Goal: Transaction & Acquisition: Obtain resource

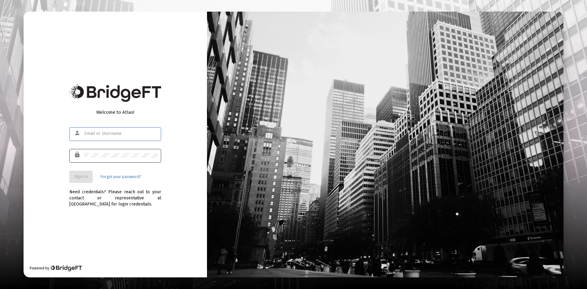
type input "[PERSON_NAME][EMAIL_ADDRESS][DOMAIN_NAME]"
click at [87, 177] on span "Sign In" at bounding box center [80, 176] width 13 height 5
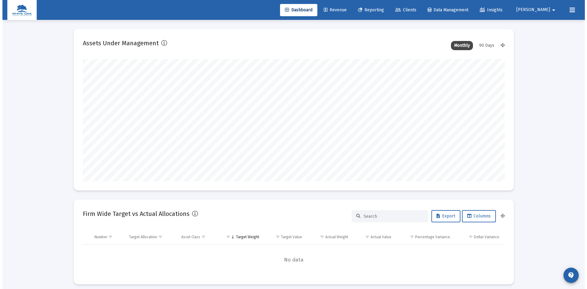
scroll to position [122, 227]
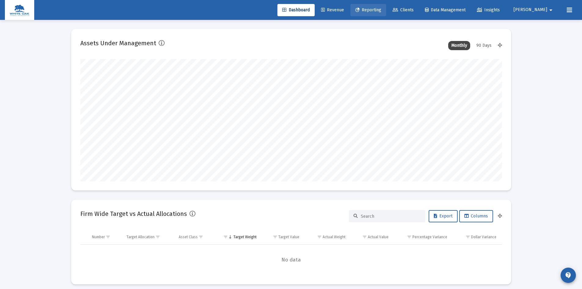
click at [381, 9] on span "Reporting" at bounding box center [368, 9] width 26 height 5
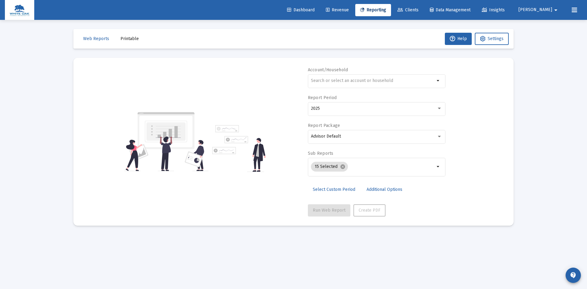
click at [131, 38] on span "Printable" at bounding box center [129, 38] width 18 height 5
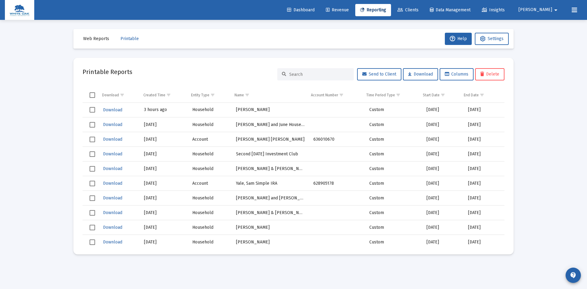
click at [92, 40] on span "Web Reports" at bounding box center [96, 38] width 26 height 5
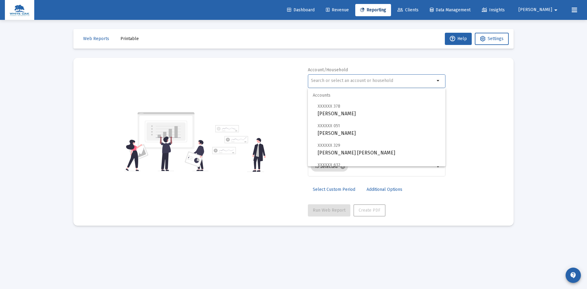
click at [337, 81] on input "text" at bounding box center [373, 80] width 124 height 5
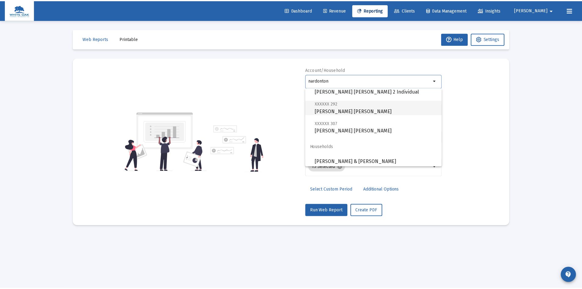
scroll to position [103, 0]
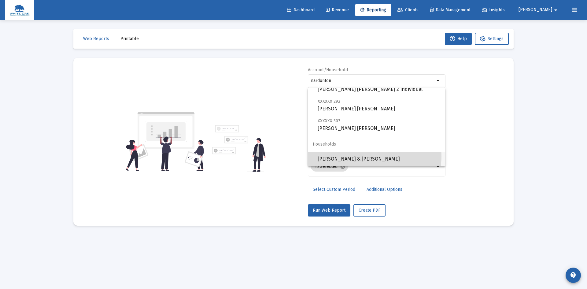
click at [367, 156] on span "[PERSON_NAME] & [PERSON_NAME]" at bounding box center [378, 159] width 123 height 15
type input "[PERSON_NAME] & [PERSON_NAME]"
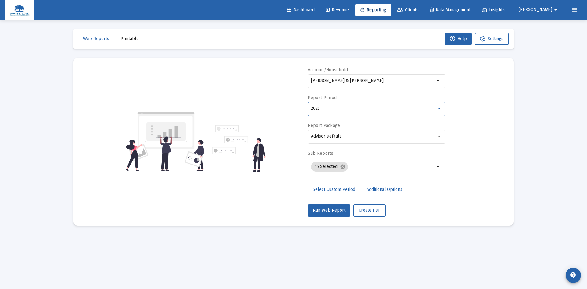
click at [360, 107] on div "2025" at bounding box center [374, 108] width 126 height 5
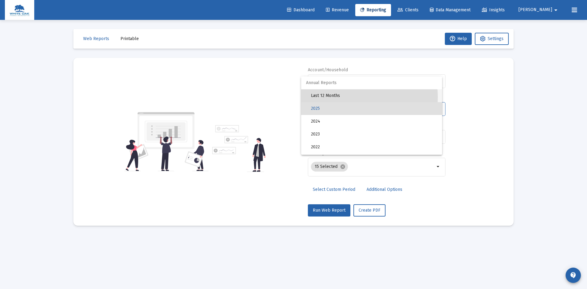
click at [355, 97] on span "Last 12 Months" at bounding box center [374, 95] width 126 height 13
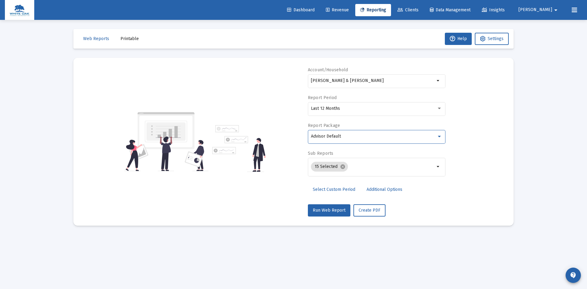
click at [358, 134] on div "Advisor Default" at bounding box center [374, 136] width 126 height 5
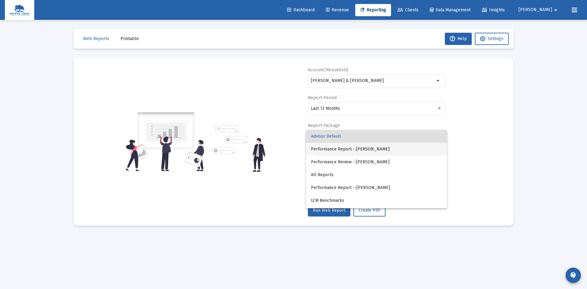
click at [355, 149] on span "Performance Report - [PERSON_NAME]" at bounding box center [376, 149] width 131 height 13
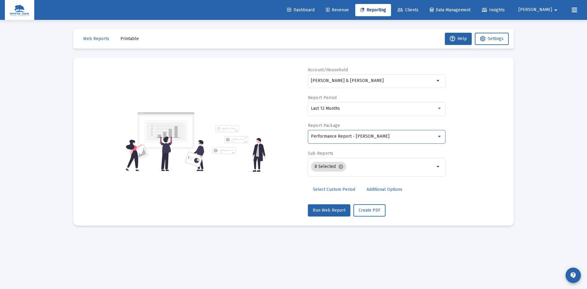
click at [379, 189] on span "Additional Options" at bounding box center [384, 189] width 36 height 5
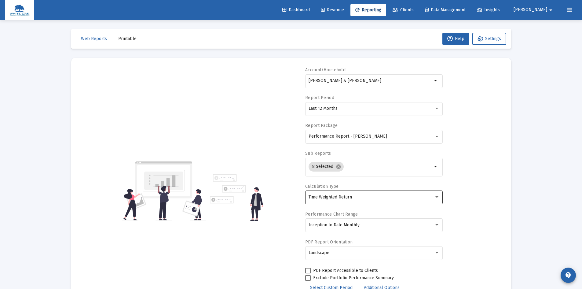
click at [378, 192] on div "Time Weighted Return" at bounding box center [374, 196] width 131 height 15
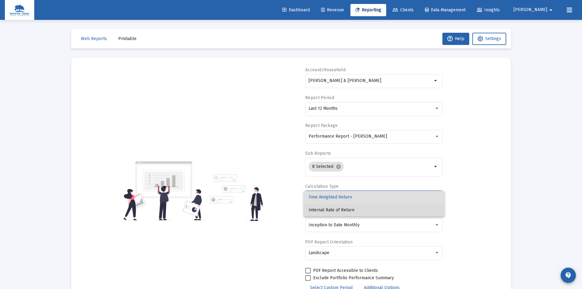
click at [339, 209] on span "Internal Rate of Return" at bounding box center [374, 209] width 131 height 13
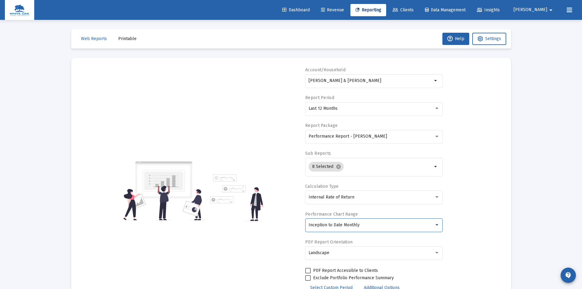
click at [351, 225] on span "Inception to Date Monthly" at bounding box center [334, 224] width 51 height 5
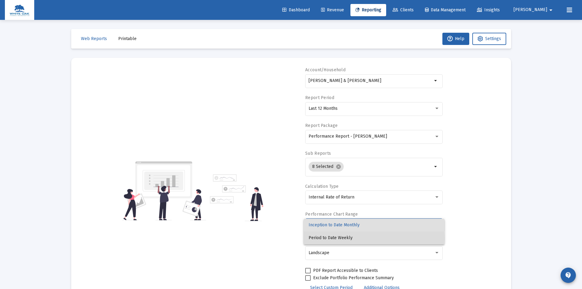
click at [338, 238] on span "Period to Date Weekly" at bounding box center [374, 237] width 131 height 13
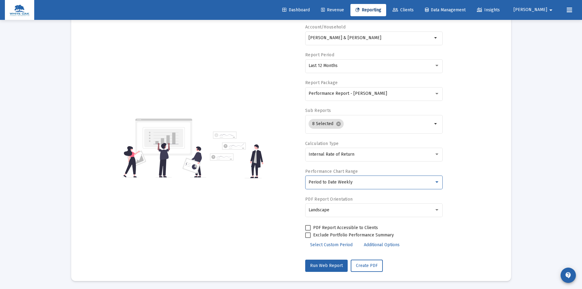
scroll to position [44, 0]
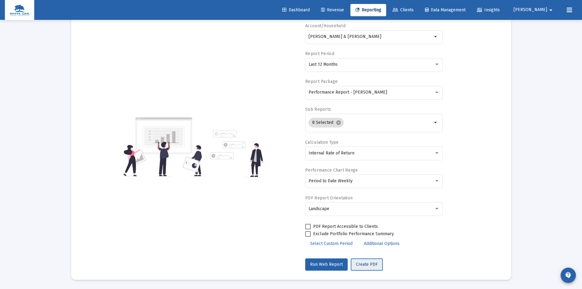
click at [366, 265] on span "Create PDF" at bounding box center [367, 263] width 22 height 5
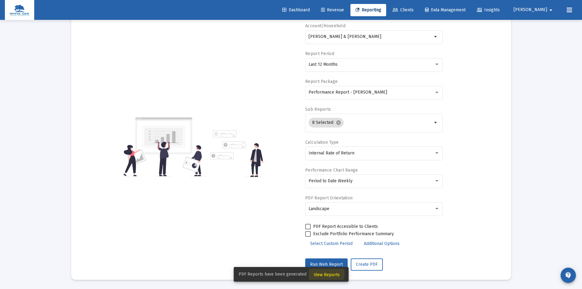
click at [323, 272] on span "View Reports" at bounding box center [327, 274] width 26 height 5
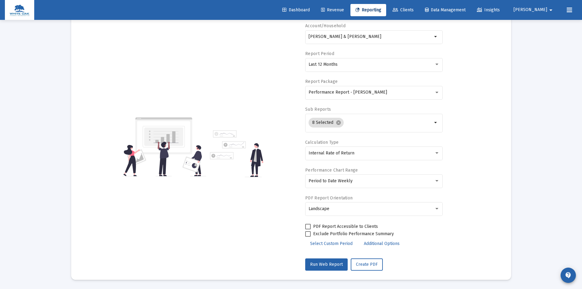
scroll to position [20, 0]
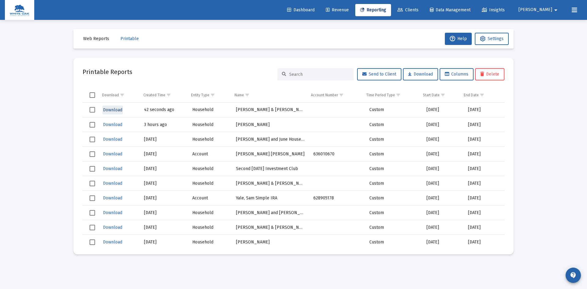
click at [110, 110] on span "Download" at bounding box center [112, 109] width 19 height 5
click at [92, 111] on span "Select row" at bounding box center [92, 109] width 5 height 5
click at [487, 75] on span "Delete" at bounding box center [489, 73] width 19 height 5
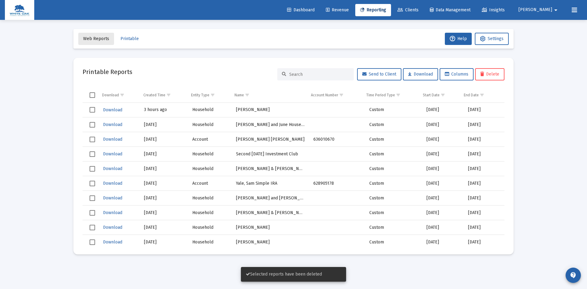
click at [99, 39] on span "Web Reports" at bounding box center [96, 38] width 26 height 5
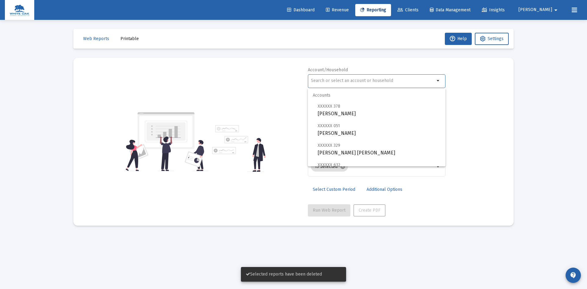
click at [343, 81] on input "text" at bounding box center [373, 80] width 124 height 5
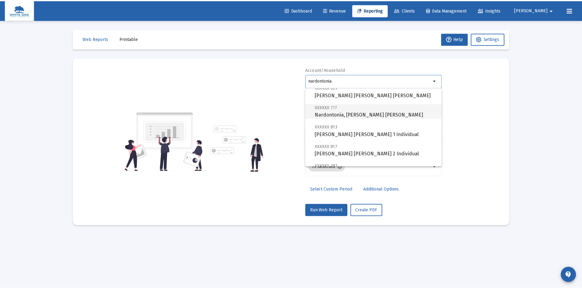
scroll to position [103, 0]
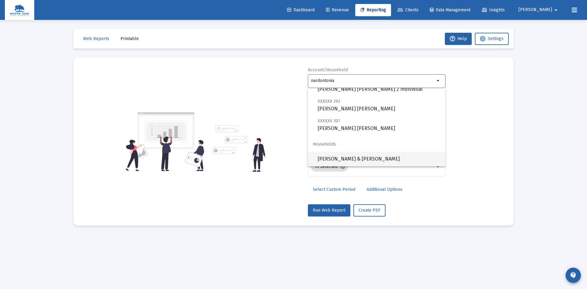
click at [375, 158] on span "[PERSON_NAME] & [PERSON_NAME]" at bounding box center [378, 159] width 123 height 15
type input "[PERSON_NAME] & [PERSON_NAME]"
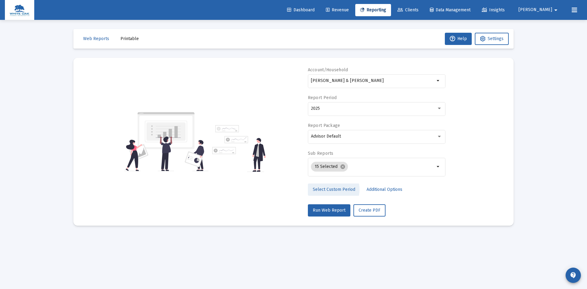
click at [331, 189] on span "Select Custom Period" at bounding box center [334, 189] width 42 height 5
click at [369, 109] on icon "Open calendar" at bounding box center [370, 108] width 6 height 6
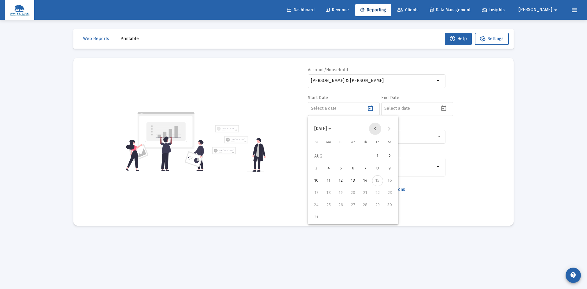
click at [377, 130] on button "Previous month" at bounding box center [375, 128] width 12 height 12
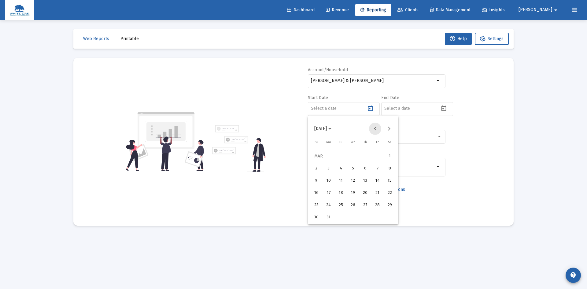
click at [377, 130] on button "Previous month" at bounding box center [375, 128] width 12 height 12
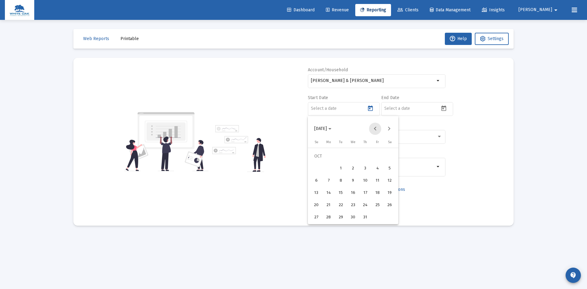
click at [377, 130] on button "Previous month" at bounding box center [375, 128] width 12 height 12
click at [375, 204] on div "26" at bounding box center [377, 204] width 11 height 11
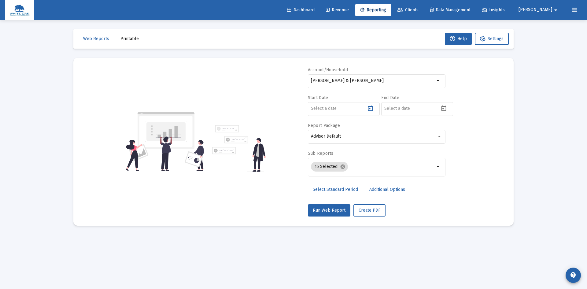
type input "[DATE]"
click at [445, 107] on icon "Open calendar" at bounding box center [443, 107] width 5 height 5
click at [437, 178] on div "14" at bounding box center [438, 180] width 11 height 11
type input "[DATE]"
click at [370, 137] on div "Advisor Default" at bounding box center [374, 136] width 126 height 5
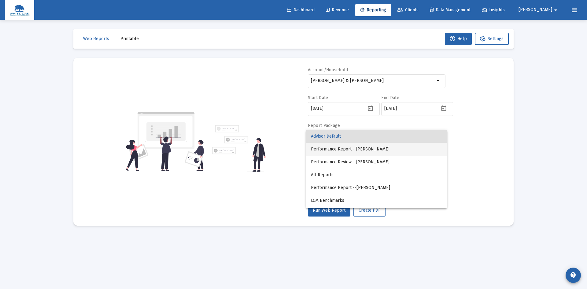
click at [364, 149] on span "Performance Report - [PERSON_NAME]" at bounding box center [376, 149] width 131 height 13
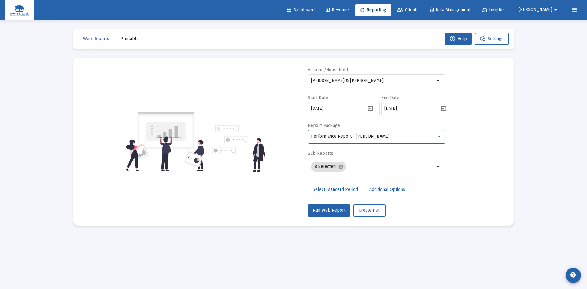
click at [384, 188] on span "Additional Options" at bounding box center [387, 189] width 36 height 5
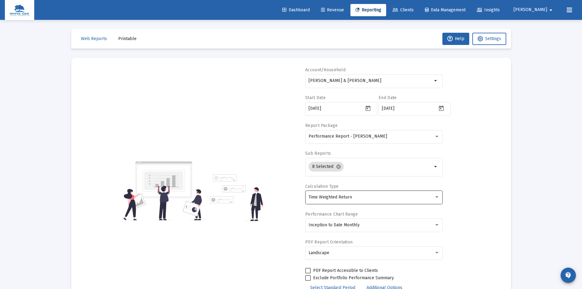
click at [373, 196] on div "Time Weighted Return" at bounding box center [372, 197] width 126 height 5
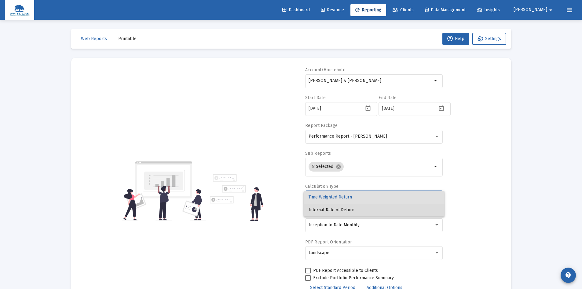
click at [354, 210] on span "Internal Rate of Return" at bounding box center [374, 209] width 131 height 13
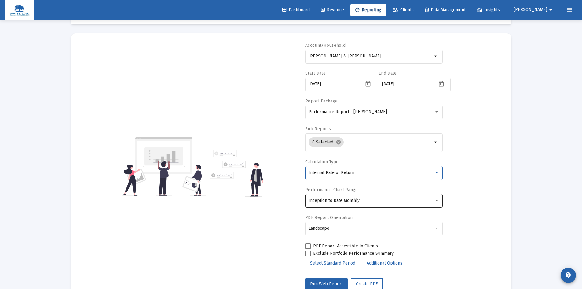
scroll to position [44, 0]
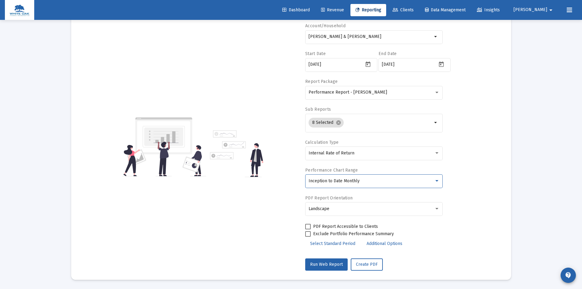
click at [360, 181] on div "Inception to Date Monthly" at bounding box center [372, 180] width 126 height 5
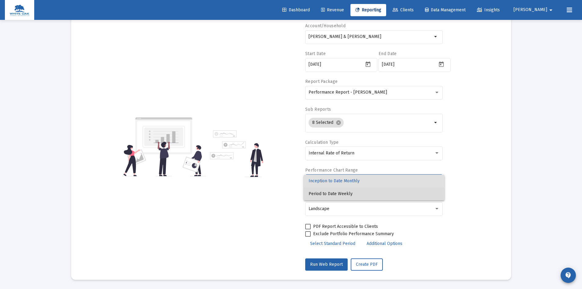
click at [348, 196] on span "Period to Date Weekly" at bounding box center [374, 193] width 131 height 13
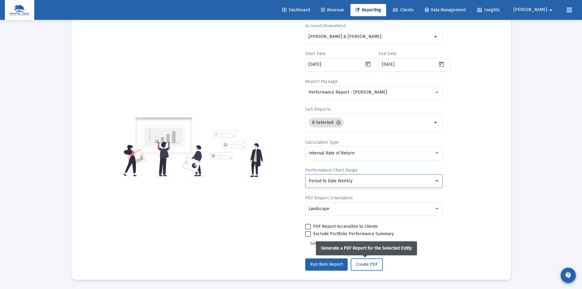
click at [364, 264] on span "Create PDF" at bounding box center [367, 263] width 22 height 5
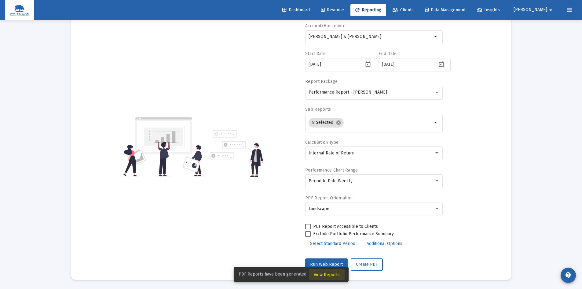
click at [330, 273] on span "View Reports" at bounding box center [327, 274] width 26 height 5
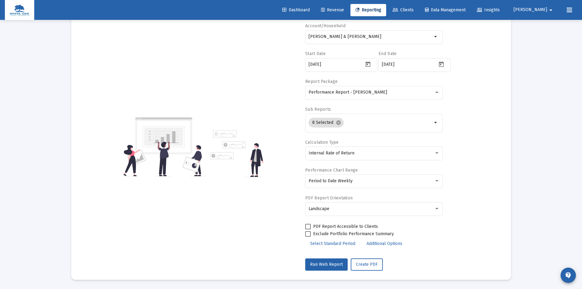
scroll to position [20, 0]
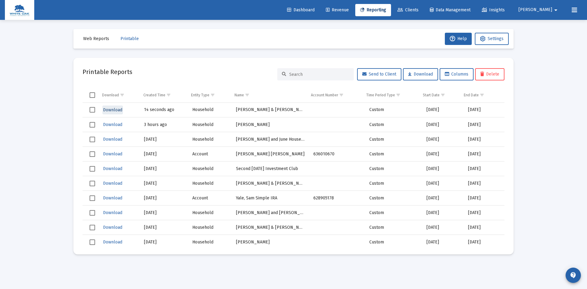
click at [105, 110] on span "Download" at bounding box center [112, 109] width 19 height 5
click at [93, 111] on span "Select row" at bounding box center [92, 109] width 5 height 5
click at [491, 75] on span "Delete" at bounding box center [489, 73] width 19 height 5
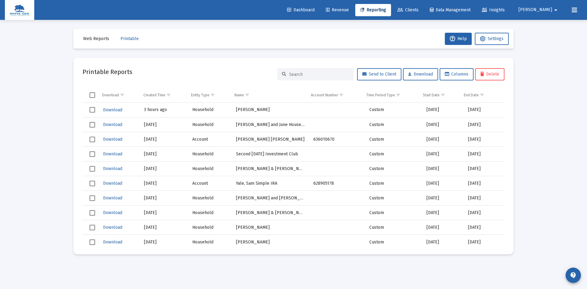
click at [100, 40] on span "Web Reports" at bounding box center [96, 38] width 26 height 5
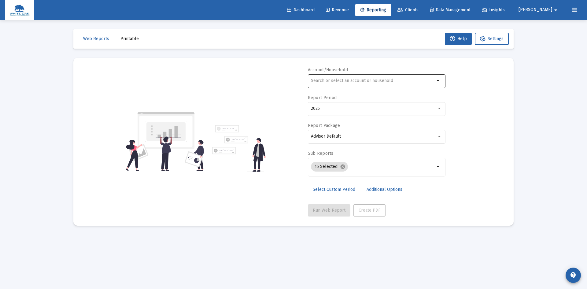
click at [339, 79] on input "text" at bounding box center [373, 80] width 124 height 5
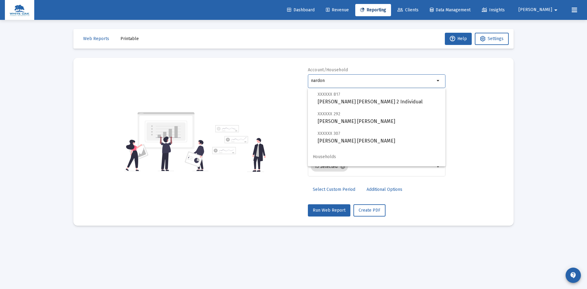
scroll to position [103, 0]
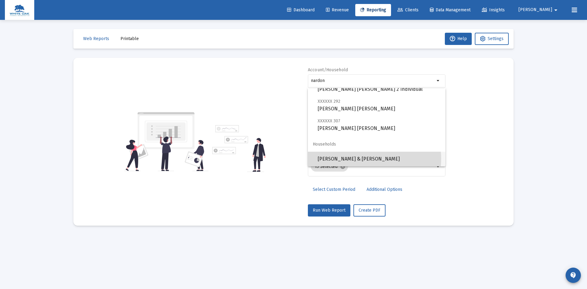
click at [365, 159] on span "[PERSON_NAME] & [PERSON_NAME]" at bounding box center [378, 159] width 123 height 15
type input "[PERSON_NAME] & [PERSON_NAME]"
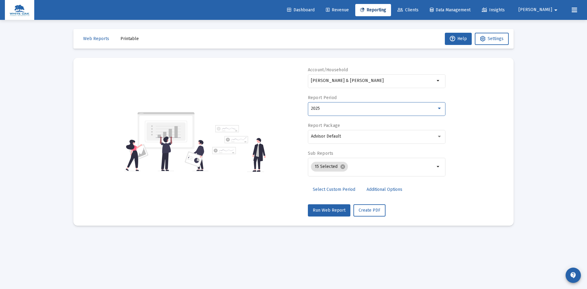
click at [366, 107] on div "2025" at bounding box center [374, 108] width 126 height 5
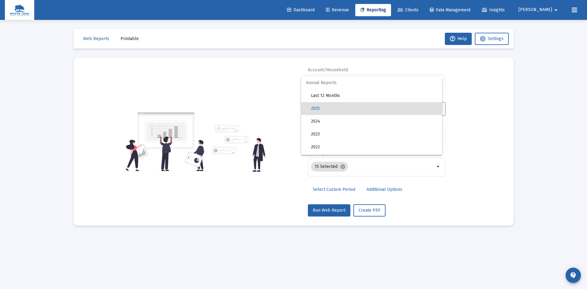
click at [332, 188] on div at bounding box center [293, 144] width 587 height 289
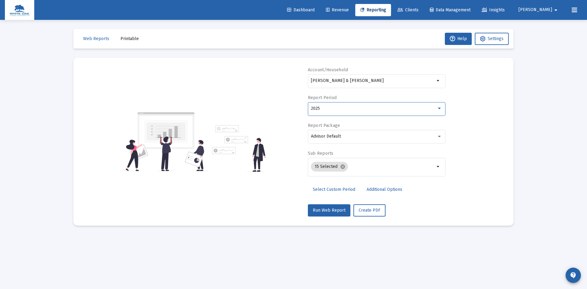
click at [352, 106] on div "2025" at bounding box center [374, 108] width 126 height 5
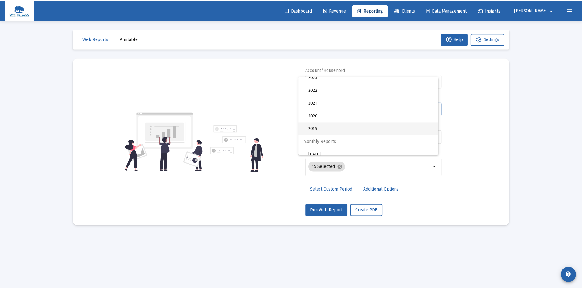
scroll to position [61, 0]
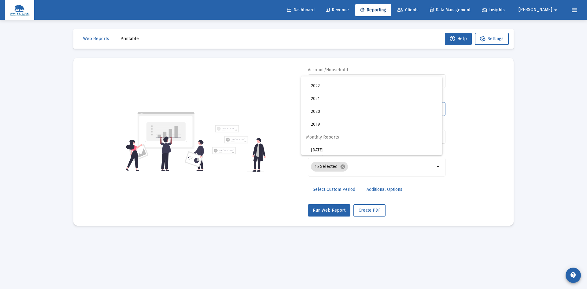
click at [407, 195] on div at bounding box center [293, 144] width 587 height 289
click at [340, 187] on span "Select Custom Period" at bounding box center [334, 189] width 42 height 5
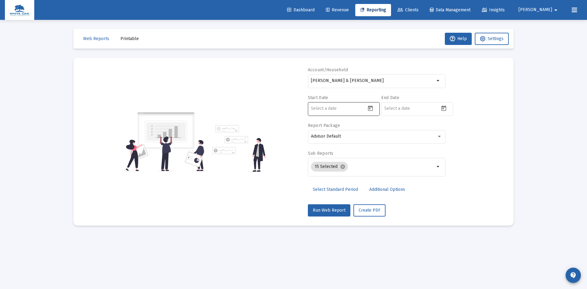
click at [371, 108] on icon "Open calendar" at bounding box center [370, 108] width 6 height 6
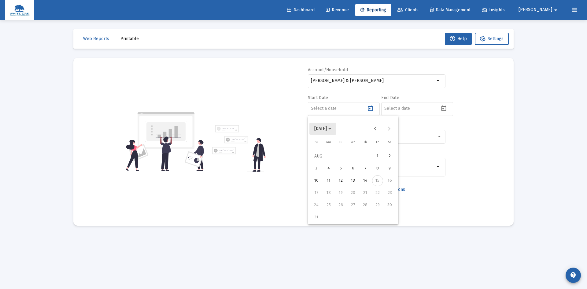
click at [327, 130] on span "[DATE]" at bounding box center [320, 128] width 13 height 5
click at [364, 207] on div "2024" at bounding box center [363, 208] width 19 height 11
click at [363, 173] on div "[DATE]" at bounding box center [363, 171] width 19 height 11
click at [329, 192] on div "15" at bounding box center [328, 192] width 11 height 11
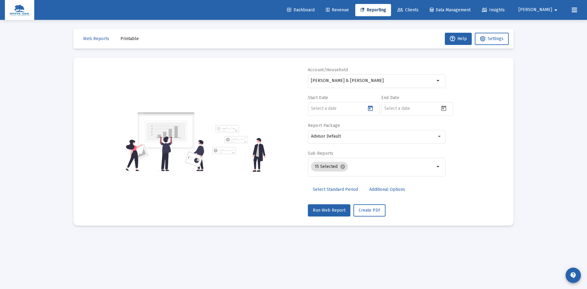
type input "[DATE]"
click at [444, 107] on icon "Open calendar" at bounding box center [443, 108] width 6 height 6
click at [440, 179] on div "14" at bounding box center [438, 180] width 11 height 11
type input "[DATE]"
click at [380, 190] on span "Additional Options" at bounding box center [387, 189] width 36 height 5
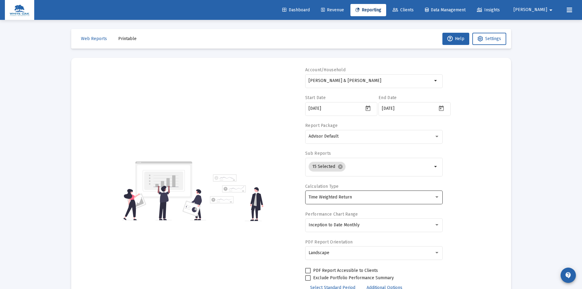
click at [376, 195] on div "Time Weighted Return" at bounding box center [372, 197] width 126 height 5
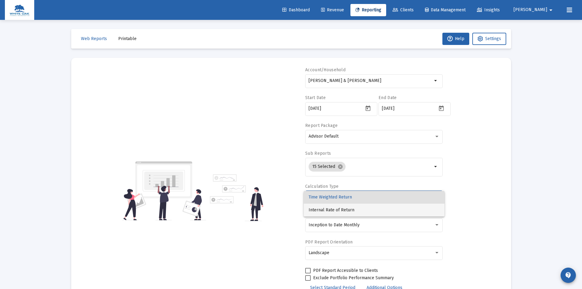
click at [340, 212] on span "Internal Rate of Return" at bounding box center [374, 209] width 131 height 13
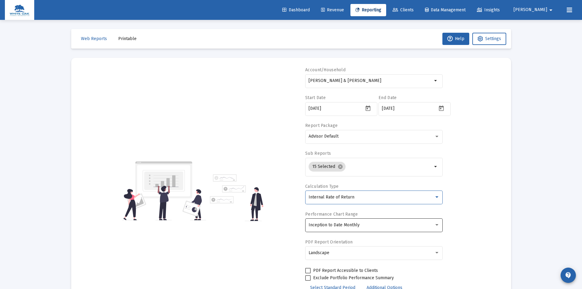
click at [339, 222] on span "Inception to Date Monthly" at bounding box center [334, 224] width 51 height 5
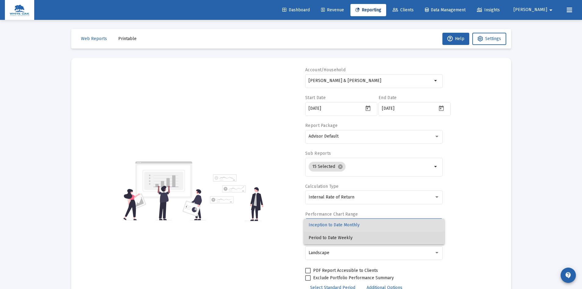
click at [335, 235] on span "Period to Date Weekly" at bounding box center [374, 237] width 131 height 13
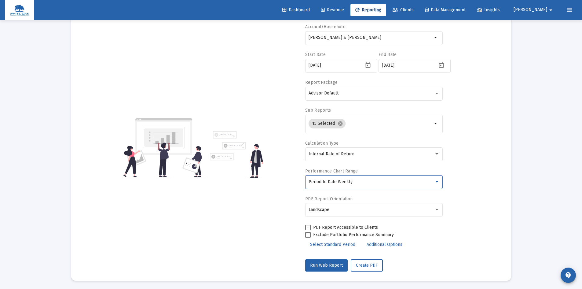
scroll to position [44, 0]
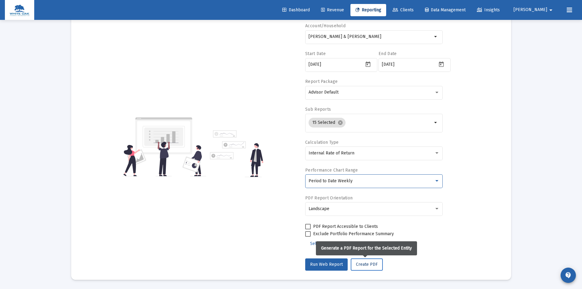
click at [380, 262] on button "Create PDF" at bounding box center [367, 264] width 32 height 12
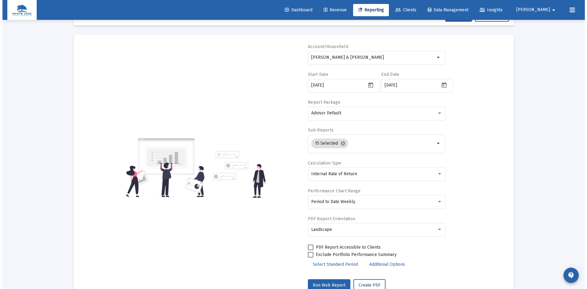
scroll to position [0, 0]
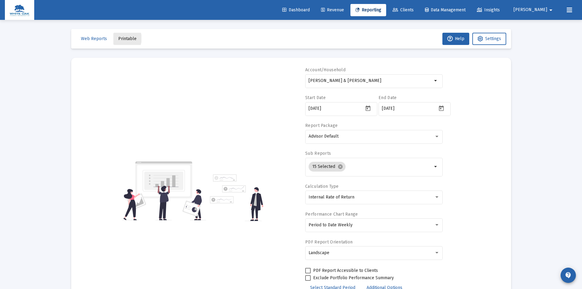
click at [120, 38] on span "Printable" at bounding box center [127, 38] width 18 height 5
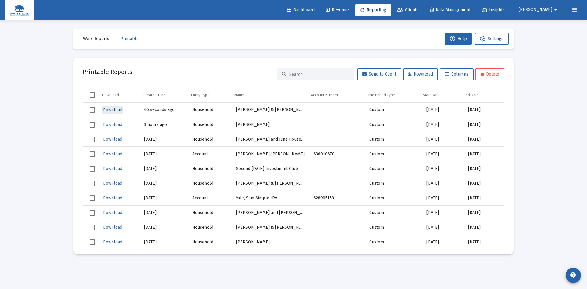
click at [113, 112] on span "Download" at bounding box center [112, 109] width 19 height 5
click at [92, 108] on span "Select row" at bounding box center [92, 109] width 5 height 5
click at [488, 75] on span "Delete" at bounding box center [489, 73] width 19 height 5
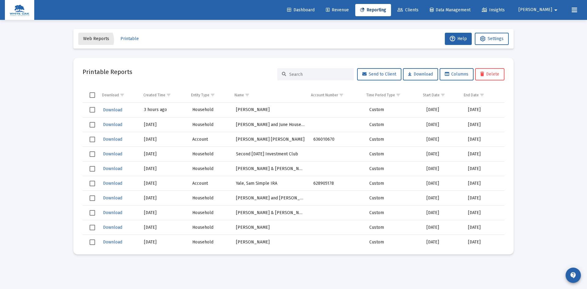
click at [95, 40] on span "Web Reports" at bounding box center [96, 38] width 26 height 5
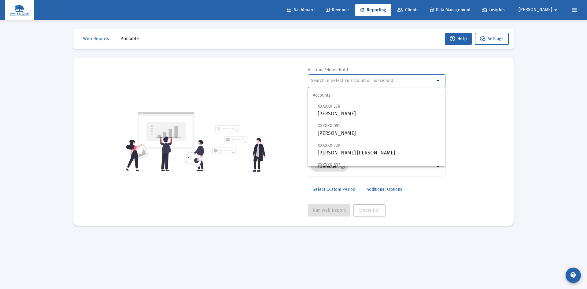
drag, startPoint x: 316, startPoint y: 79, endPoint x: 319, endPoint y: 65, distance: 14.0
click at [317, 79] on input "text" at bounding box center [373, 80] width 124 height 5
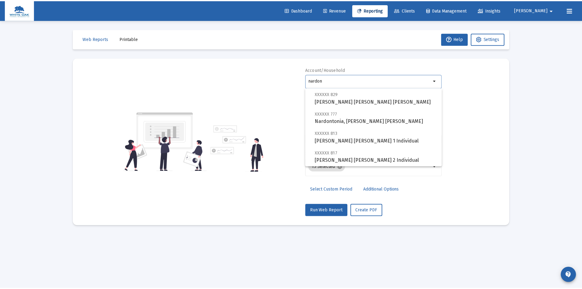
scroll to position [103, 0]
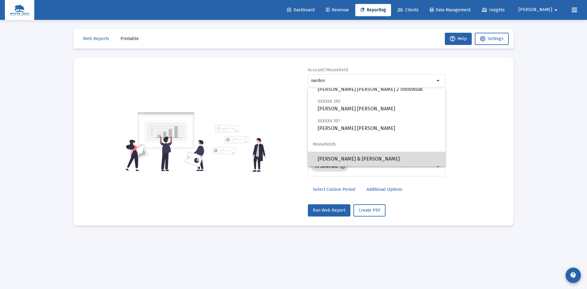
click at [384, 156] on span "[PERSON_NAME] & [PERSON_NAME]" at bounding box center [378, 159] width 123 height 15
type input "[PERSON_NAME] & [PERSON_NAME]"
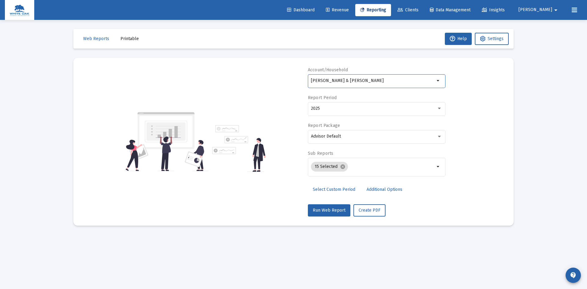
click at [339, 189] on span "Select Custom Period" at bounding box center [334, 189] width 42 height 5
click at [372, 108] on icon "Open calendar" at bounding box center [370, 108] width 6 height 6
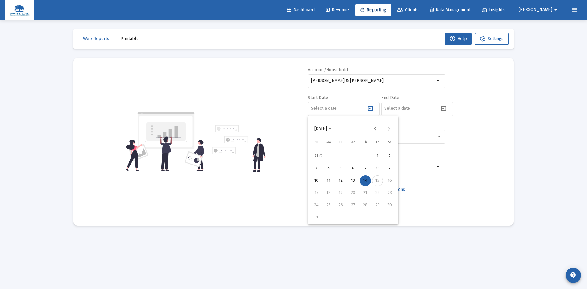
click at [331, 129] on icon "Choose month and year" at bounding box center [329, 129] width 3 height 2
click at [359, 209] on div "2024" at bounding box center [363, 208] width 19 height 11
click at [361, 172] on div "[DATE]" at bounding box center [363, 171] width 19 height 11
click at [327, 193] on div "15" at bounding box center [328, 192] width 11 height 11
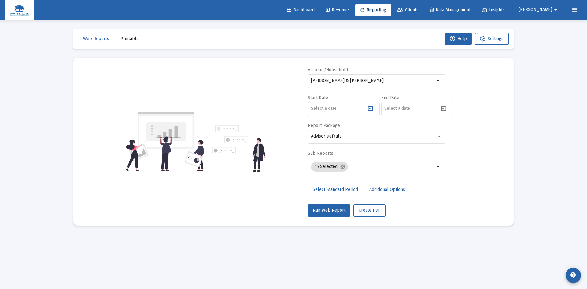
type input "[DATE]"
click at [445, 108] on icon "Open calendar" at bounding box center [443, 108] width 6 height 6
click at [436, 181] on div "14" at bounding box center [438, 180] width 11 height 11
type input "[DATE]"
click at [371, 138] on div "Advisor Default" at bounding box center [374, 136] width 126 height 5
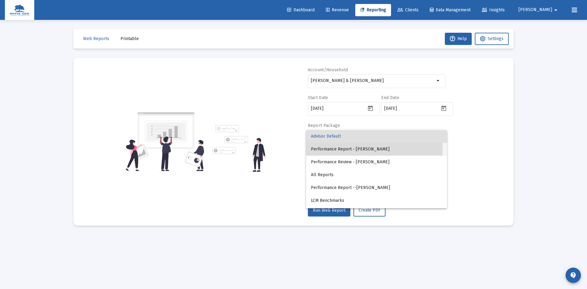
click at [354, 149] on span "Performance Report - [PERSON_NAME]" at bounding box center [376, 149] width 131 height 13
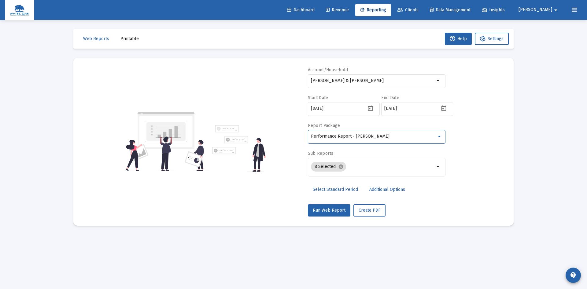
click at [389, 188] on span "Additional Options" at bounding box center [387, 189] width 36 height 5
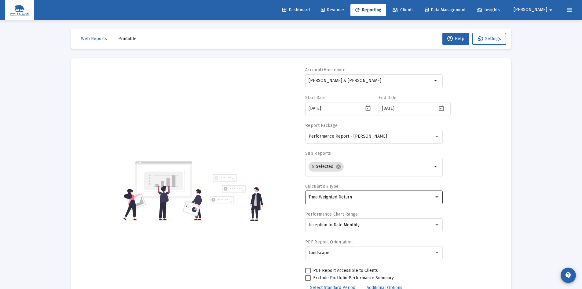
click at [383, 195] on div "Time Weighted Return" at bounding box center [372, 197] width 126 height 5
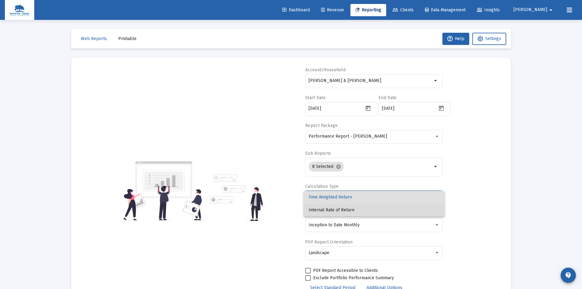
click at [331, 208] on span "Internal Rate of Return" at bounding box center [374, 209] width 131 height 13
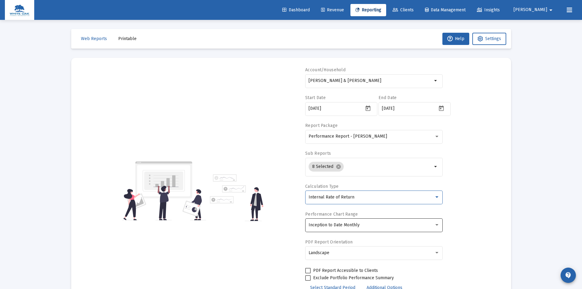
click at [329, 224] on span "Inception to Date Monthly" at bounding box center [334, 224] width 51 height 5
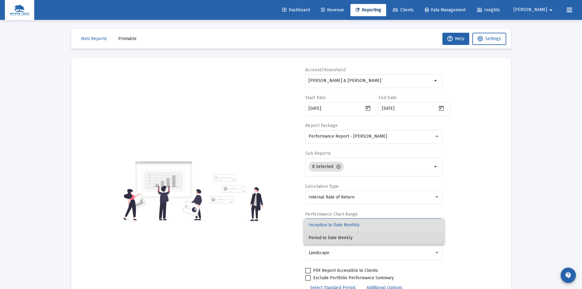
click at [327, 238] on span "Period to Date Weekly" at bounding box center [374, 237] width 131 height 13
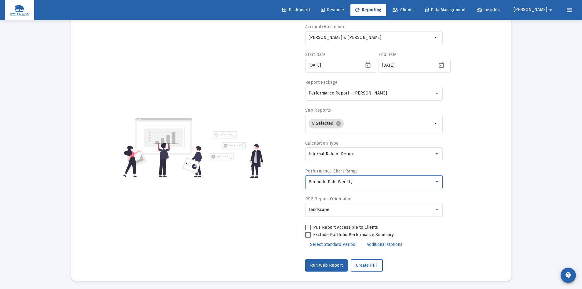
scroll to position [44, 0]
click at [372, 265] on span "Create PDF" at bounding box center [367, 263] width 22 height 5
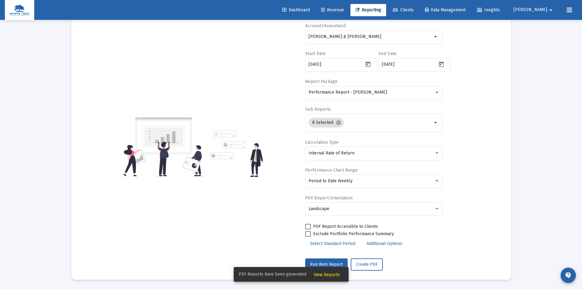
click at [319, 276] on span "View Reports" at bounding box center [327, 274] width 26 height 5
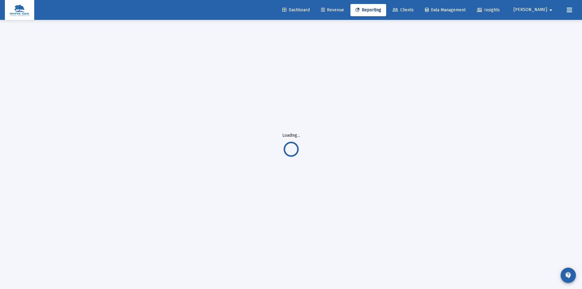
scroll to position [20, 0]
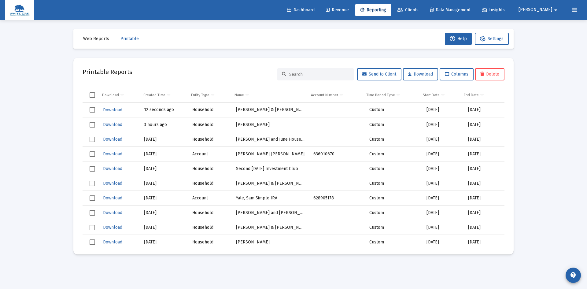
click at [92, 110] on span "Select row" at bounding box center [92, 109] width 5 height 5
click at [107, 111] on span "Download" at bounding box center [112, 109] width 19 height 5
